Goal: Task Accomplishment & Management: Manage account settings

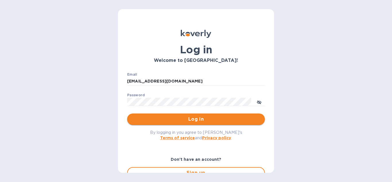
click at [195, 122] on span "Log in" at bounding box center [196, 119] width 128 height 7
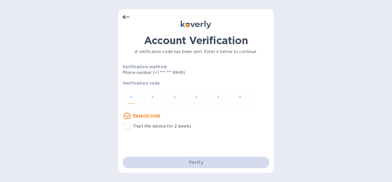
click at [132, 97] on input "number" at bounding box center [130, 98] width 7 height 11
type input "7"
type input "4"
type input "2"
type input "5"
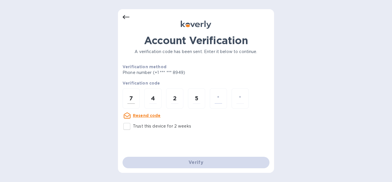
type input "6"
type input "5"
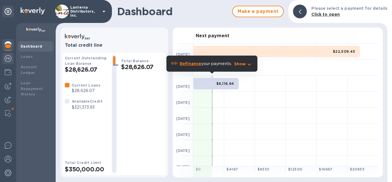
click at [4, 60] on div at bounding box center [7, 59] width 11 height 13
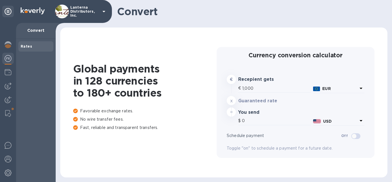
type input "1,183.3"
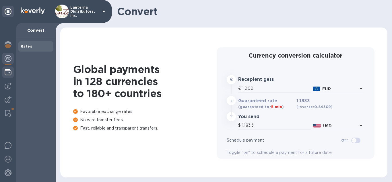
click at [7, 77] on div at bounding box center [7, 73] width 11 height 13
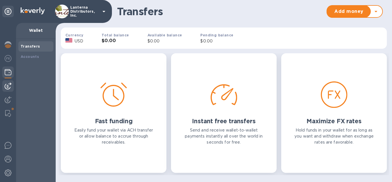
click at [7, 87] on img at bounding box center [8, 86] width 7 height 7
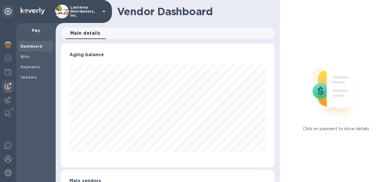
scroll to position [124, 214]
click at [28, 79] on b "Vendors" at bounding box center [29, 77] width 17 height 4
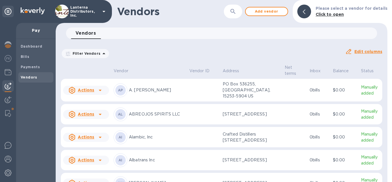
click at [102, 53] on icon at bounding box center [103, 53] width 3 height 1
click at [236, 10] on icon "button" at bounding box center [232, 11] width 7 height 7
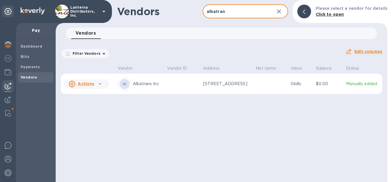
type input "albatran"
click at [151, 80] on div "AI Albatrans Inc" at bounding box center [140, 84] width 45 height 14
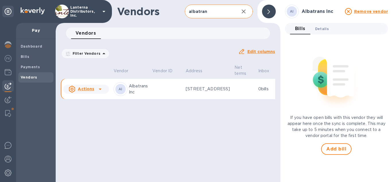
click at [322, 28] on span "Details 0" at bounding box center [322, 29] width 14 height 6
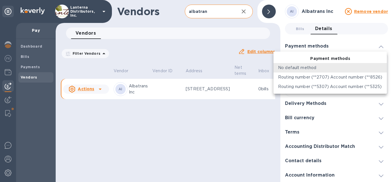
click at [324, 63] on body "Lanterna Distributors, Inc. Pay Dashboard Bills Payments Vendors Vendors albatr…" at bounding box center [196, 91] width 392 height 182
click at [379, 46] on div at bounding box center [196, 91] width 392 height 182
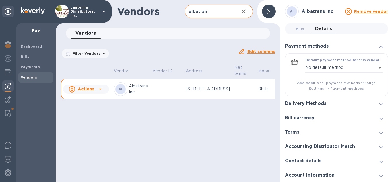
click at [332, 87] on span "Add additional payment methods through Settings -> Payment methods" at bounding box center [336, 85] width 93 height 11
click at [319, 81] on span "Add additional payment methods through Settings -> Payment methods" at bounding box center [336, 85] width 93 height 11
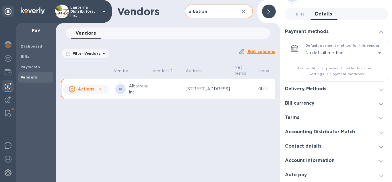
click at [328, 162] on h3 "Account Information" at bounding box center [310, 160] width 50 height 5
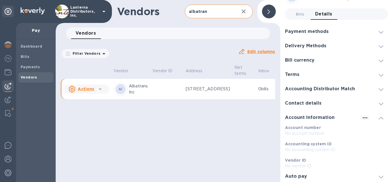
click at [302, 116] on h3 "Account Information" at bounding box center [310, 117] width 50 height 5
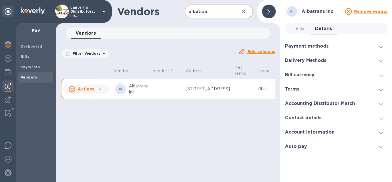
click at [334, 45] on div "Payment methods" at bounding box center [336, 46] width 103 height 14
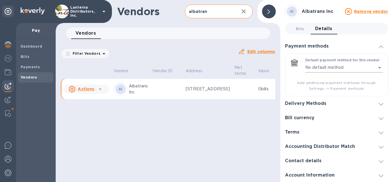
click at [330, 67] on body "Lanterna Distributors, Inc. Pay Dashboard Bills Payments Vendors Vendors albatr…" at bounding box center [196, 91] width 392 height 182
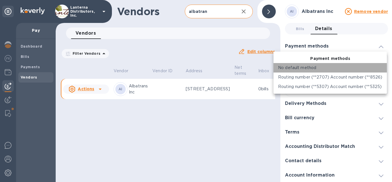
click at [331, 67] on div "No default method" at bounding box center [330, 68] width 104 height 6
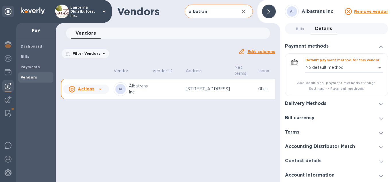
scroll to position [15, 0]
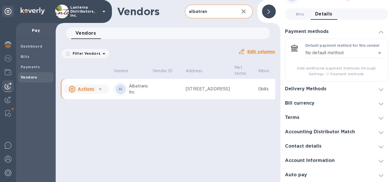
click at [330, 90] on div "Delivery Methods" at bounding box center [308, 88] width 46 height 5
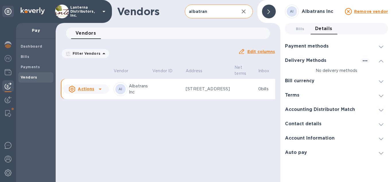
click at [312, 126] on h3 "Contact details" at bounding box center [303, 123] width 36 height 5
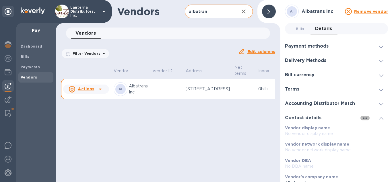
click at [365, 116] on icon "button" at bounding box center [364, 118] width 7 height 7
click at [365, 116] on div at bounding box center [196, 91] width 392 height 182
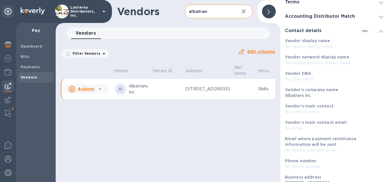
scroll to position [120, 0]
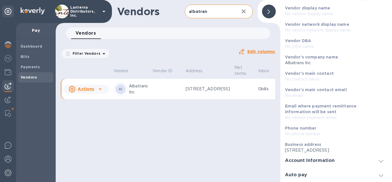
click at [333, 162] on div "Account Information" at bounding box center [312, 160] width 54 height 5
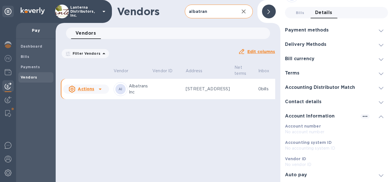
scroll to position [16, 0]
click at [323, 175] on div at bounding box center [340, 175] width 58 height 0
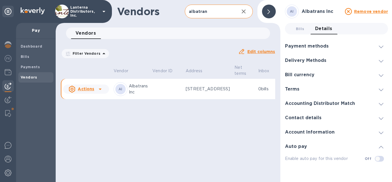
click at [380, 46] on icon at bounding box center [381, 47] width 5 height 3
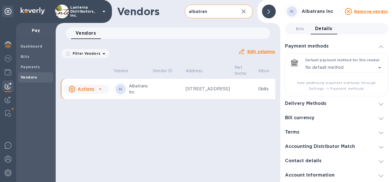
click at [307, 176] on h3 "Account Information" at bounding box center [310, 175] width 50 height 5
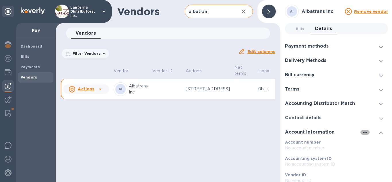
click at [364, 134] on icon "button" at bounding box center [364, 132] width 7 height 7
click at [256, 136] on div at bounding box center [196, 91] width 392 height 182
click at [339, 47] on div "Payment methods" at bounding box center [336, 46] width 103 height 14
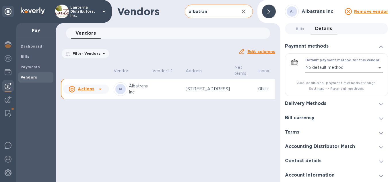
click at [348, 68] on body "Lanterna Distributors, Inc. Pay Dashboard Bills Payments Vendors Vendors albatr…" at bounding box center [196, 91] width 392 height 182
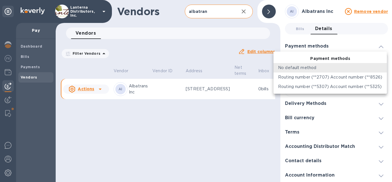
click at [344, 66] on div "No default method" at bounding box center [330, 68] width 104 height 6
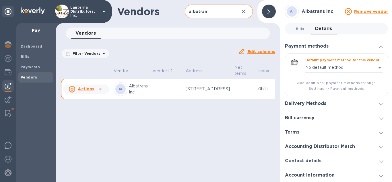
click at [298, 28] on span "Bills 0" at bounding box center [300, 29] width 9 height 6
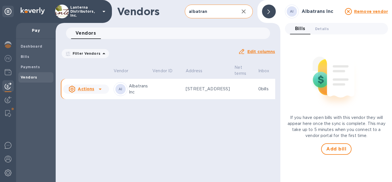
click at [262, 11] on div at bounding box center [269, 12] width 14 height 14
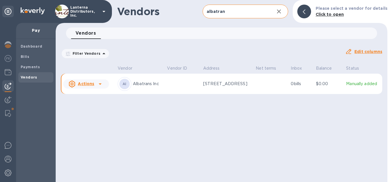
click at [361, 85] on p "Manually added" at bounding box center [363, 84] width 34 height 6
click at [89, 83] on u "Actions" at bounding box center [86, 83] width 16 height 5
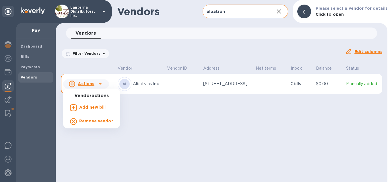
click at [141, 104] on div at bounding box center [196, 91] width 392 height 182
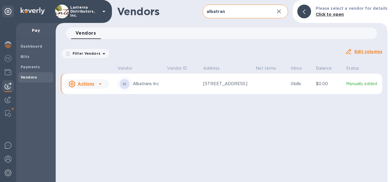
click at [134, 84] on p "Albatrans Inc" at bounding box center [148, 84] width 30 height 6
click at [142, 82] on p "Albatrans Inc" at bounding box center [148, 84] width 30 height 6
click at [8, 172] on img at bounding box center [8, 173] width 7 height 7
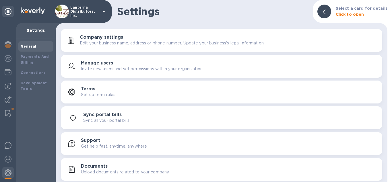
scroll to position [0, 0]
click at [24, 58] on b "Payments And Billing" at bounding box center [35, 59] width 28 height 10
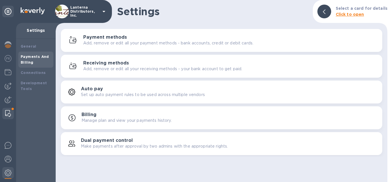
click at [10, 114] on img at bounding box center [8, 113] width 6 height 7
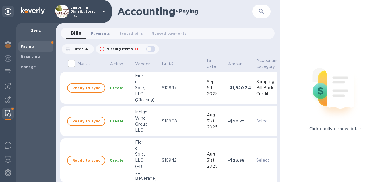
click at [102, 34] on span "Payments 0" at bounding box center [100, 33] width 19 height 6
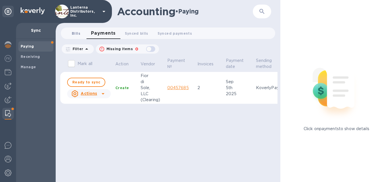
click at [79, 36] on span "Bills 0" at bounding box center [76, 33] width 9 height 6
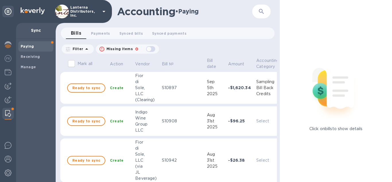
click at [84, 50] on icon at bounding box center [86, 49] width 7 height 7
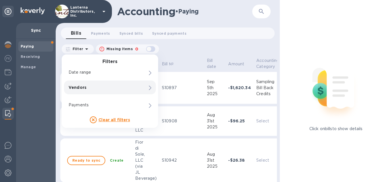
click at [80, 90] on div "Vendors" at bounding box center [99, 87] width 65 height 8
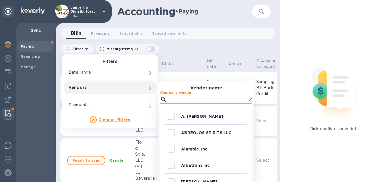
click at [186, 99] on input "Company vendor" at bounding box center [207, 99] width 77 height 9
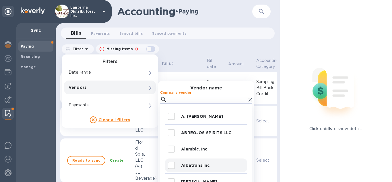
click at [175, 167] on input "decorative checkbox" at bounding box center [171, 165] width 12 height 12
checkbox input "true"
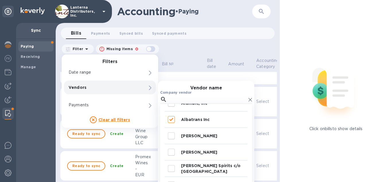
scroll to position [34, 0]
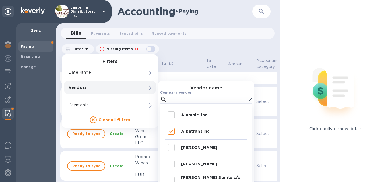
click at [252, 101] on div "Company vendor A. [PERSON_NAME] ABREOJOS SPIRITS LLC Alambic, Inc Albatrans Inc…" at bounding box center [206, 142] width 96 height 103
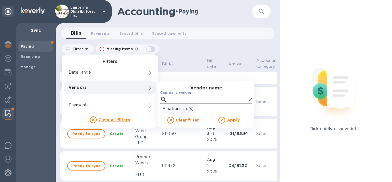
click at [251, 101] on icon at bounding box center [249, 99] width 3 height 3
click at [227, 121] on u "Apply" at bounding box center [233, 120] width 13 height 5
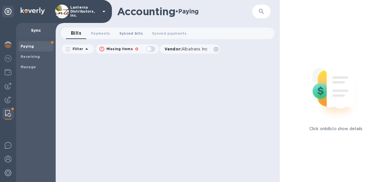
click at [130, 33] on span "Synced bills 0" at bounding box center [131, 33] width 24 height 6
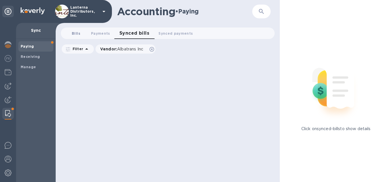
click at [74, 35] on span "Bills 0" at bounding box center [76, 33] width 9 height 6
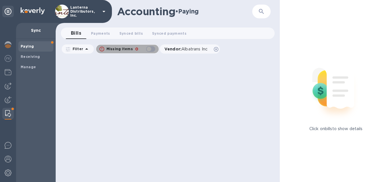
click at [148, 49] on div "button" at bounding box center [150, 49] width 11 height 8
click at [150, 49] on div "button" at bounding box center [150, 49] width 11 height 8
checkbox input "false"
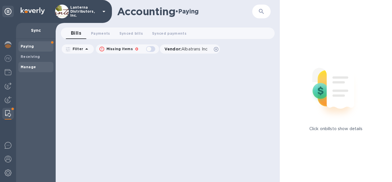
click at [38, 66] on span "Manage" at bounding box center [36, 67] width 30 height 6
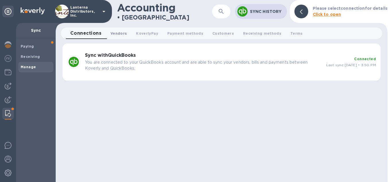
click at [114, 34] on span "Vendors 0" at bounding box center [118, 33] width 16 height 6
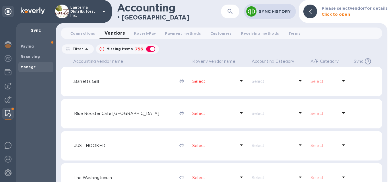
click at [80, 48] on p "Filter" at bounding box center [76, 48] width 13 height 5
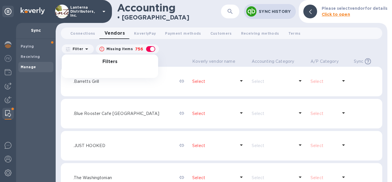
click at [101, 74] on div "Filters" at bounding box center [110, 66] width 96 height 24
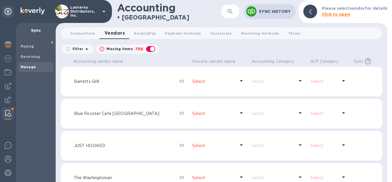
click at [83, 49] on icon at bounding box center [86, 49] width 7 height 7
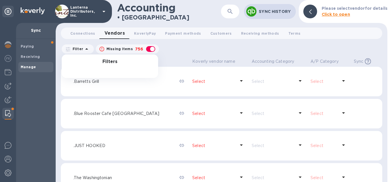
click at [230, 12] on icon "button" at bounding box center [229, 11] width 5 height 5
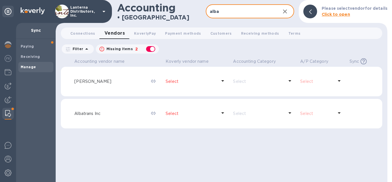
type input "alba"
click at [198, 114] on p "Select" at bounding box center [190, 114] width 51 height 6
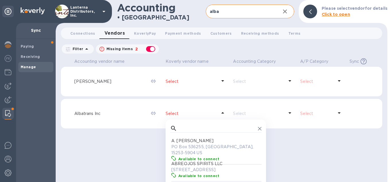
scroll to position [57, 91]
click at [193, 129] on input "text" at bounding box center [217, 128] width 76 height 9
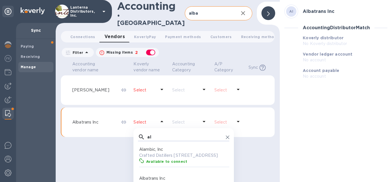
scroll to position [57, 91]
type input "al"
click at [182, 176] on p "Albatrans Inc" at bounding box center [184, 179] width 91 height 6
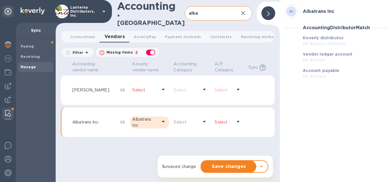
click at [221, 119] on p "Select" at bounding box center [223, 122] width 17 height 6
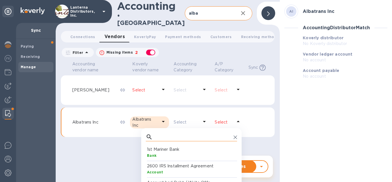
click at [206, 134] on input "text" at bounding box center [193, 137] width 76 height 9
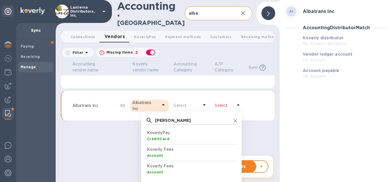
scroll to position [23, 0]
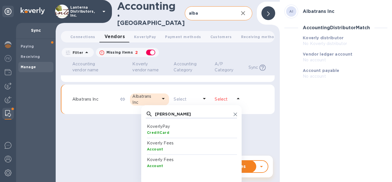
type input "[PERSON_NAME]"
click at [158, 125] on p "KoverlyPay" at bounding box center [192, 127] width 91 height 6
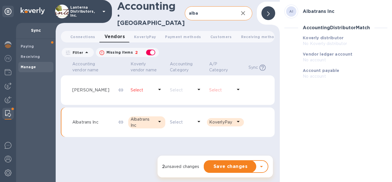
scroll to position [0, 0]
click at [236, 118] on icon at bounding box center [238, 121] width 7 height 7
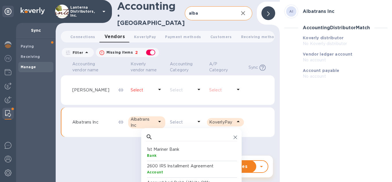
scroll to position [57, 91]
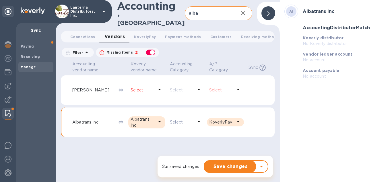
click at [271, 7] on div at bounding box center [268, 13] width 14 height 14
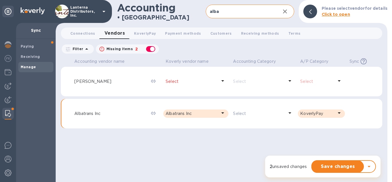
click at [139, 142] on div at bounding box center [221, 144] width 321 height 26
